Goal: Task Accomplishment & Management: Complete application form

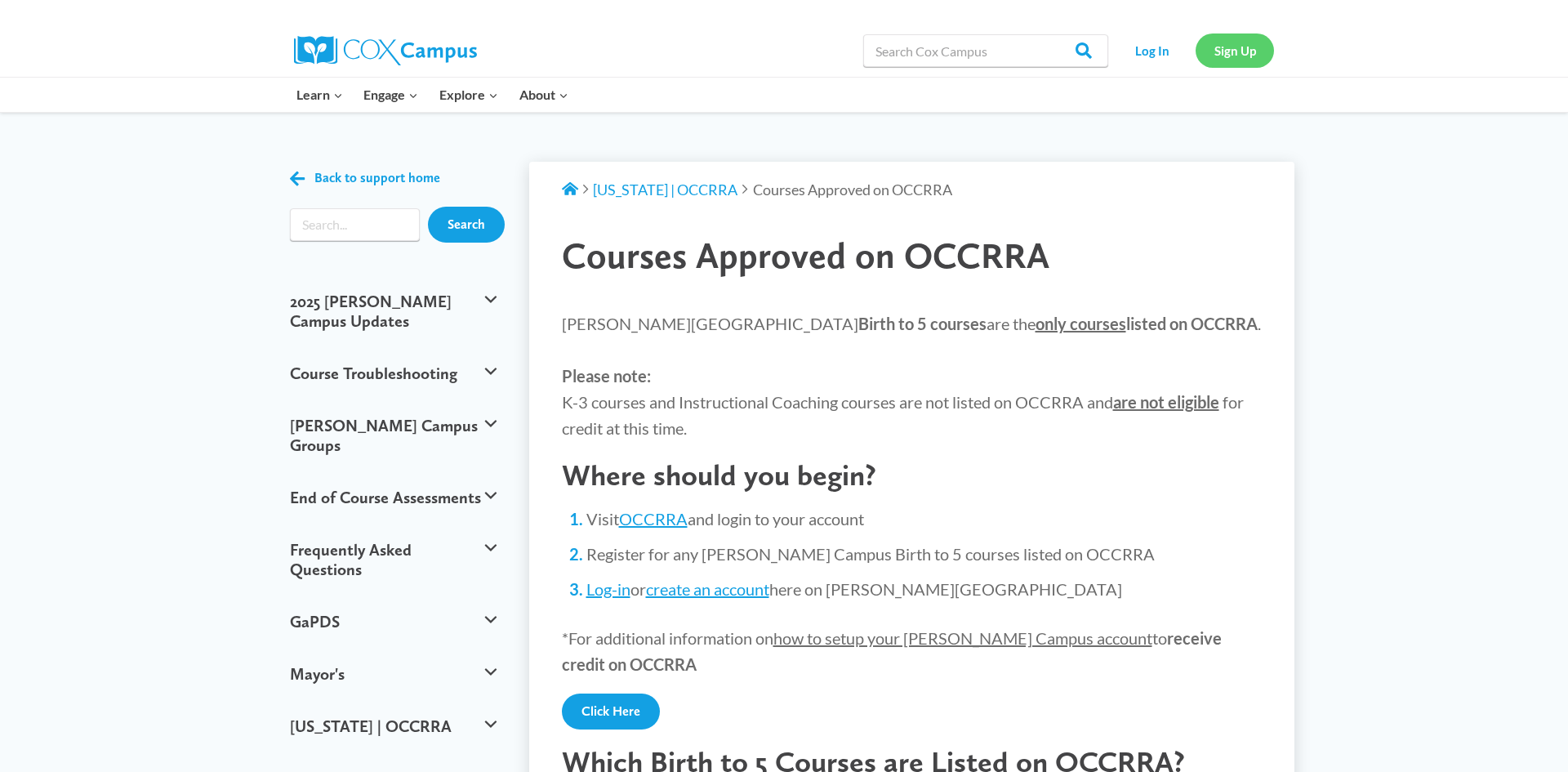
click at [1249, 47] on link "Sign Up" at bounding box center [1235, 50] width 78 height 34
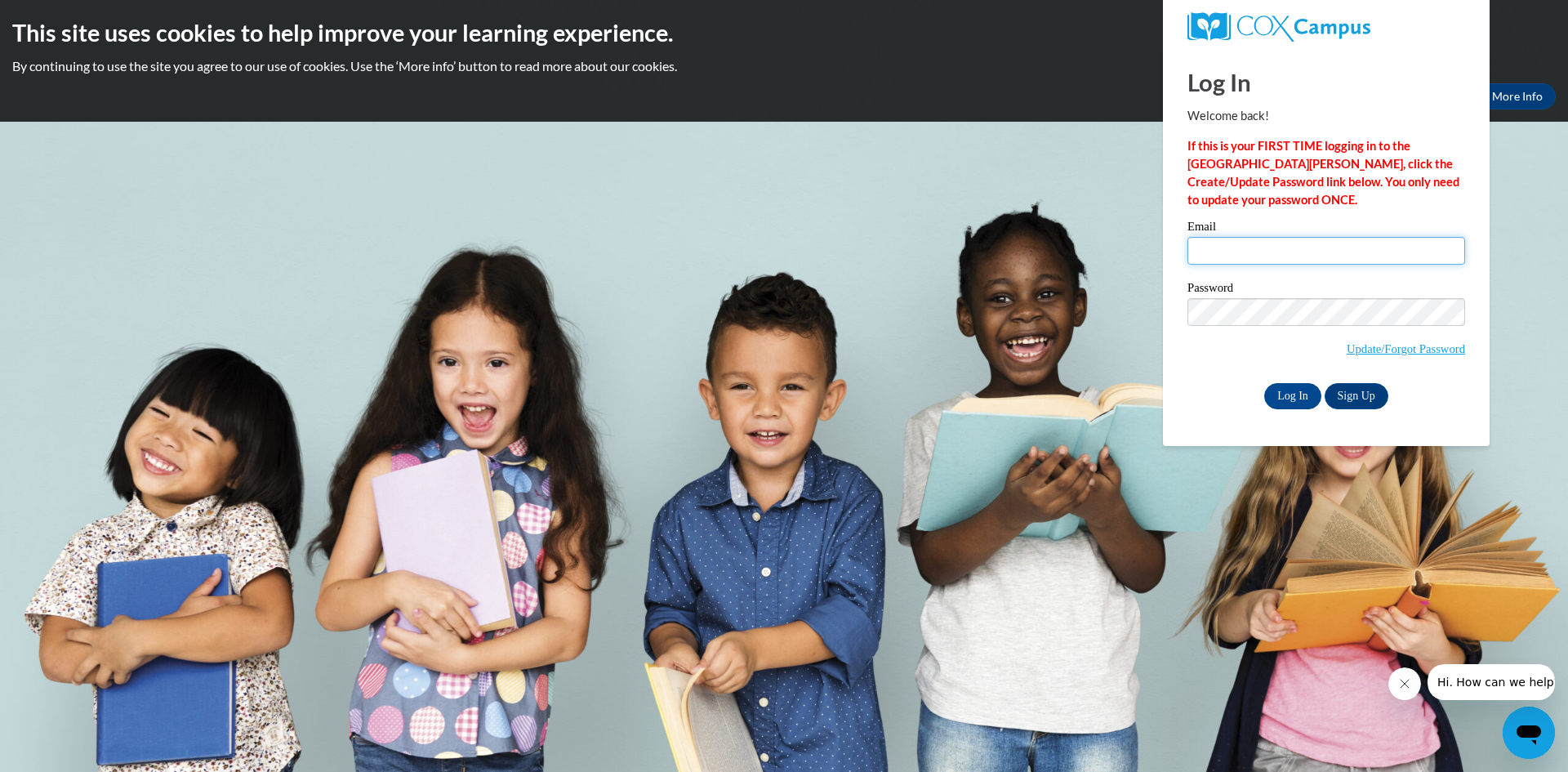
click at [1214, 261] on input "Email" at bounding box center [1326, 251] width 277 height 28
type input "[EMAIL_ADDRESS][DOMAIN_NAME]"
click at [1299, 395] on input "Log In" at bounding box center [1292, 396] width 57 height 26
